Goal: Task Accomplishment & Management: Manage account settings

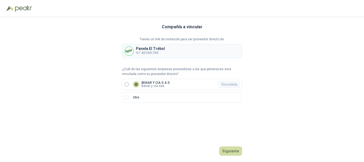
click at [148, 83] on p "BENAR Y CIA S A S" at bounding box center [155, 82] width 28 height 3
click at [235, 148] on button "Ingresar" at bounding box center [231, 150] width 21 height 9
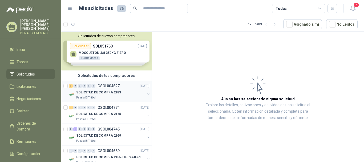
click at [117, 98] on div "Panela El Trébol" at bounding box center [110, 97] width 69 height 4
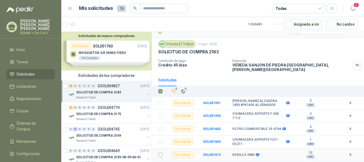
scroll to position [7, 0]
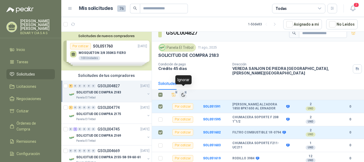
click at [182, 92] on icon "Ignorar" at bounding box center [183, 94] width 5 height 5
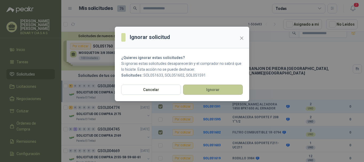
click at [205, 90] on button "Ignorar" at bounding box center [213, 89] width 60 height 10
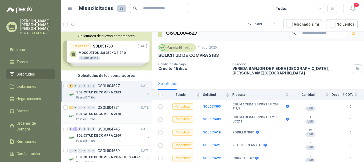
click at [120, 116] on div "SOLICITUD DE COMPRA 2175" at bounding box center [110, 113] width 69 height 6
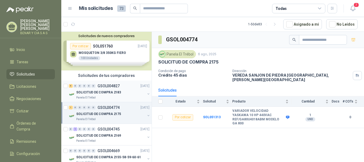
click at [125, 95] on div "SOLICITUD DE COMPRA 2183" at bounding box center [110, 92] width 69 height 6
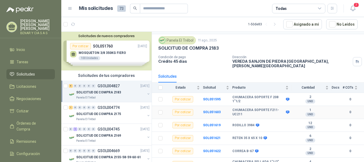
scroll to position [17, 0]
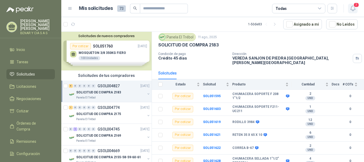
click at [357, 10] on button "7" at bounding box center [353, 9] width 10 height 10
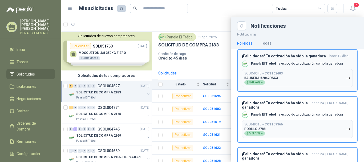
scroll to position [0, 0]
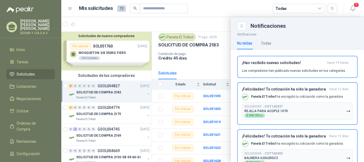
drag, startPoint x: 215, startPoint y: 11, endPoint x: 208, endPoint y: 11, distance: 7.5
click at [214, 11] on article "Mis solicitudes 73 Todas" at bounding box center [208, 9] width 258 height 10
